Goal: Task Accomplishment & Management: Manage account settings

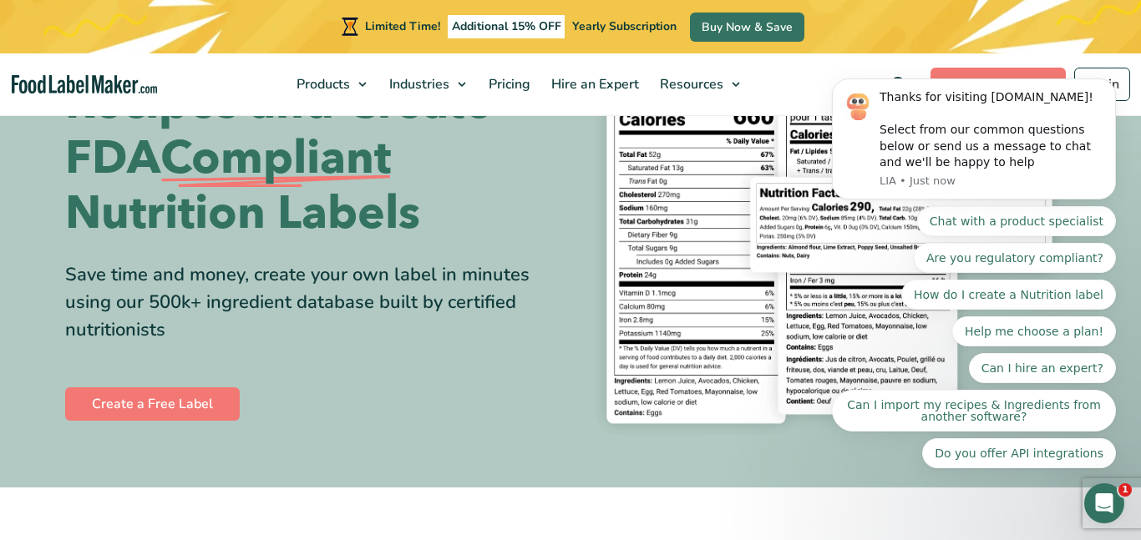
click at [1080, 73] on body "Thanks for visiting [DOMAIN_NAME]! Select from our common questions below or se…" at bounding box center [973, 179] width 321 height 617
click at [1088, 84] on body "Thanks for visiting [DOMAIN_NAME]! Select from our common questions below or se…" at bounding box center [973, 179] width 321 height 617
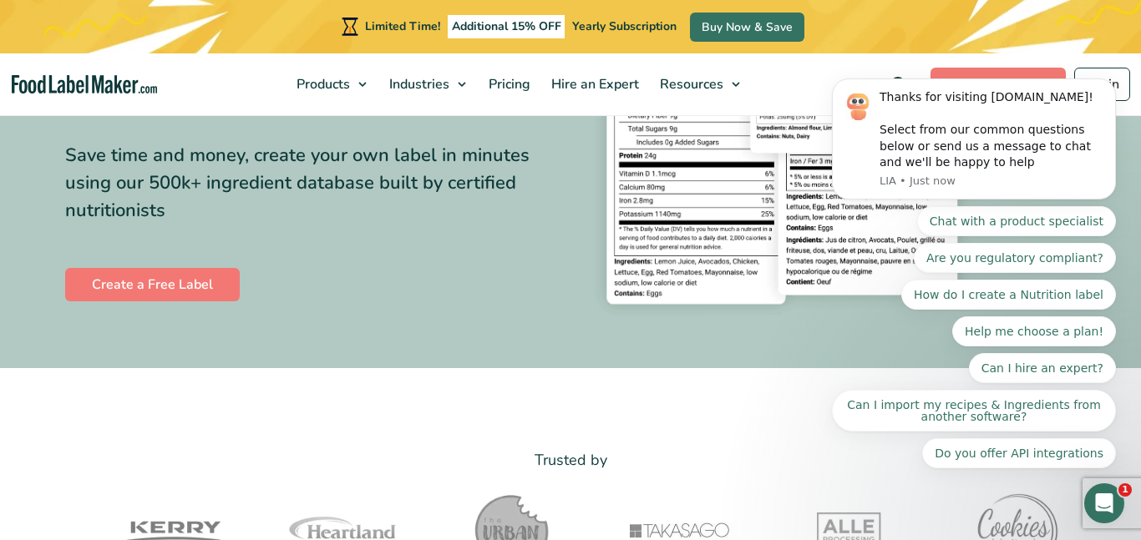
scroll to position [275, 0]
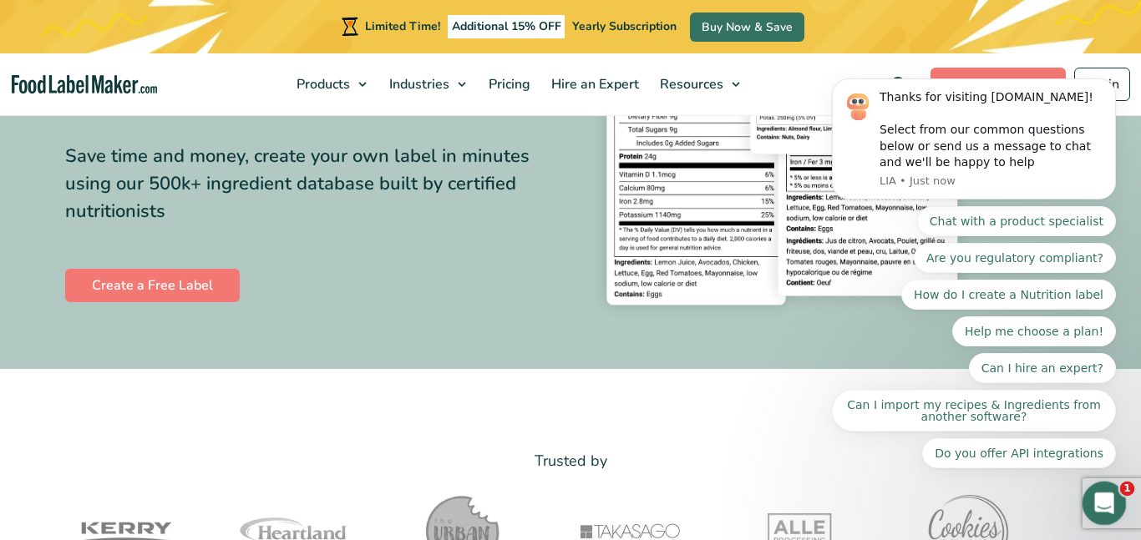
click at [1090, 508] on div "Open Intercom Messenger" at bounding box center [1101, 500] width 55 height 55
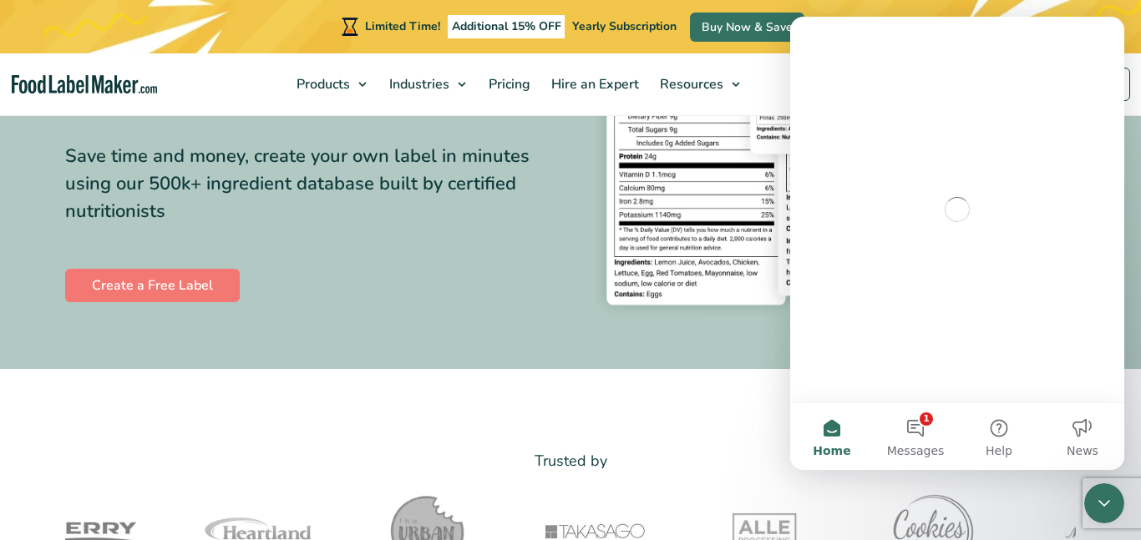
scroll to position [0, 0]
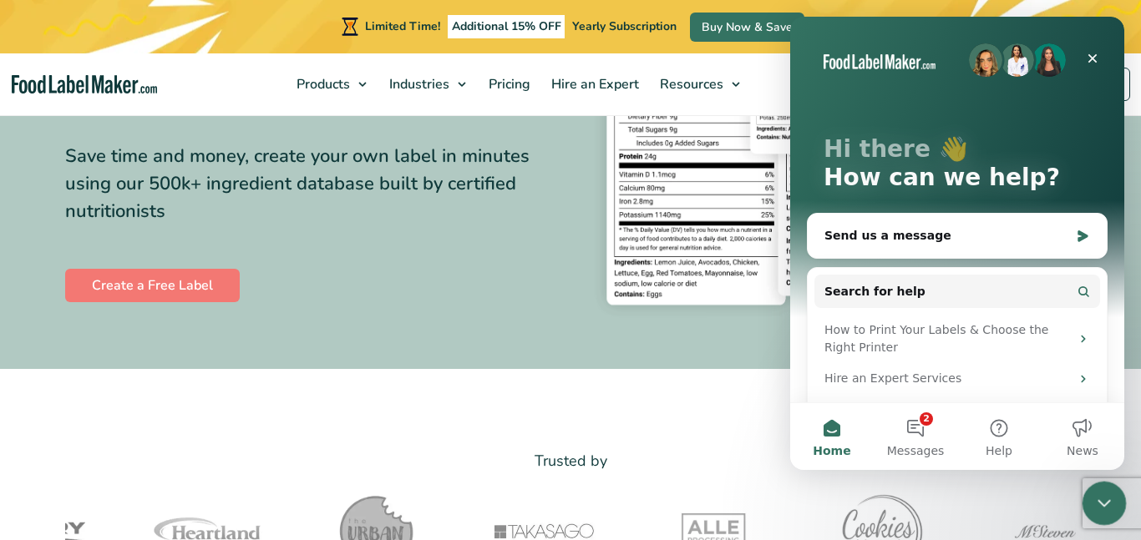
click at [1104, 495] on icon "Close Intercom Messenger" at bounding box center [1101, 501] width 20 height 20
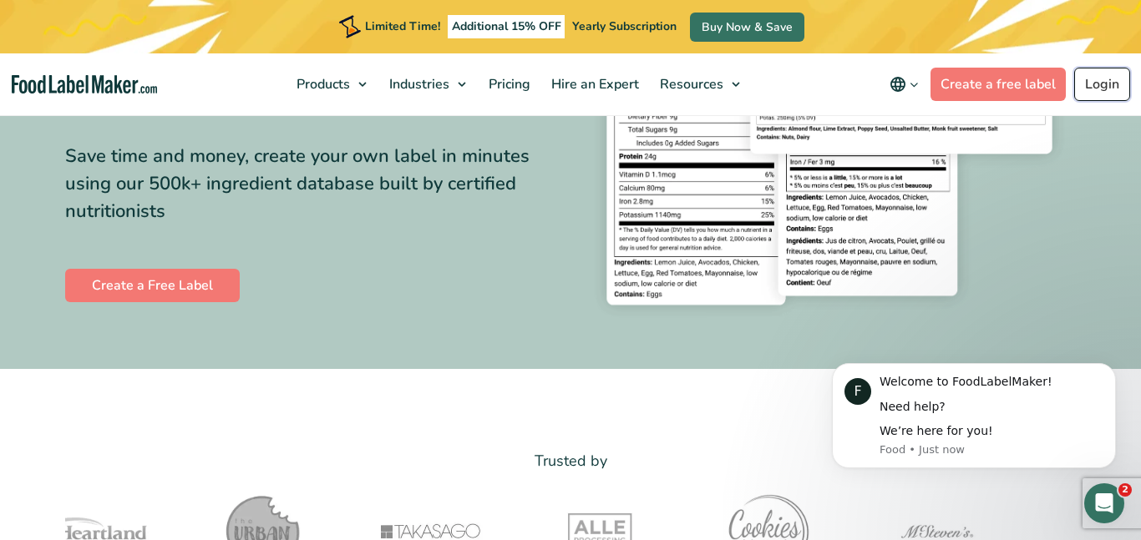
click at [1097, 83] on link "Login" at bounding box center [1102, 84] width 56 height 33
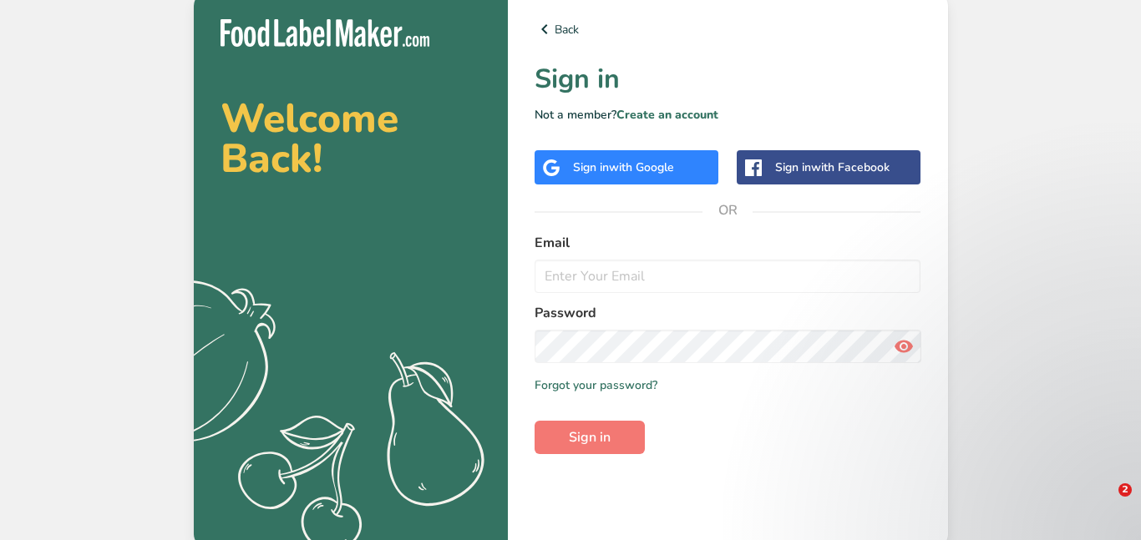
click at [650, 168] on span "with Google" at bounding box center [641, 167] width 65 height 16
